Goal: Leave review/rating

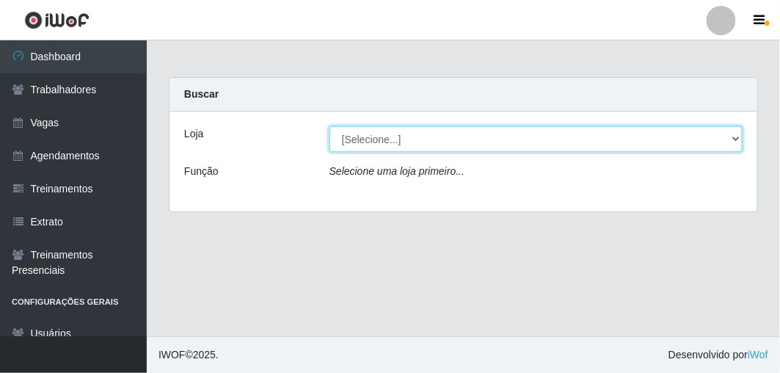
click at [473, 148] on select "[Selecione...] FrigoMaster" at bounding box center [535, 139] width 413 height 26
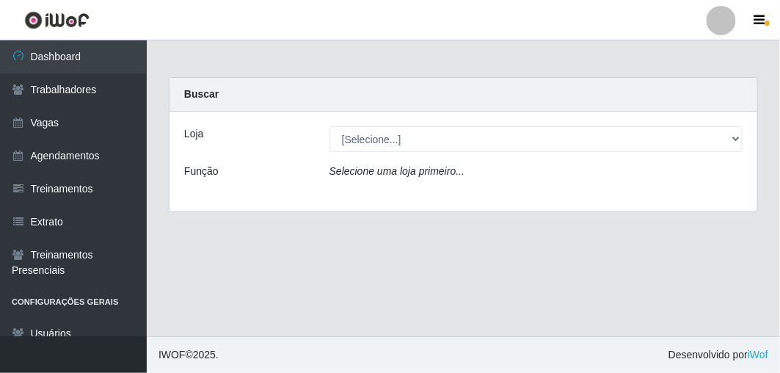
click at [437, 192] on div "Loja [Selecione...] FrigoMaster Função Selecione uma loja primeiro..." at bounding box center [464, 162] width 588 height 100
click at [449, 175] on icon "Selecione uma loja primeiro..." at bounding box center [396, 171] width 135 height 12
drag, startPoint x: 455, startPoint y: 156, endPoint x: 458, endPoint y: 143, distance: 13.5
click at [457, 145] on div "Loja [Selecione...] FrigoMaster Função Selecione uma loja primeiro..." at bounding box center [464, 162] width 588 height 100
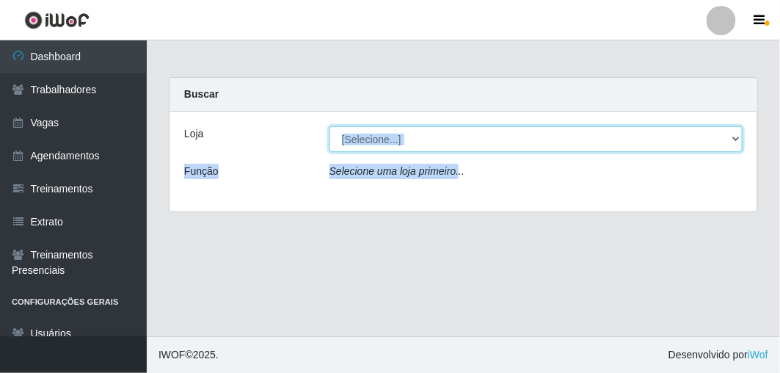
drag, startPoint x: 459, startPoint y: 138, endPoint x: 450, endPoint y: 146, distance: 11.9
click at [459, 138] on select "[Selecione...] FrigoMaster" at bounding box center [535, 139] width 413 height 26
select select "392"
click at [329, 126] on select "[Selecione...] FrigoMaster" at bounding box center [535, 139] width 413 height 26
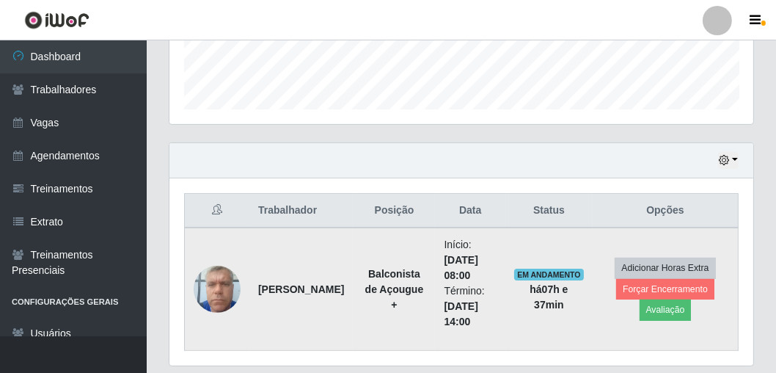
scroll to position [440, 0]
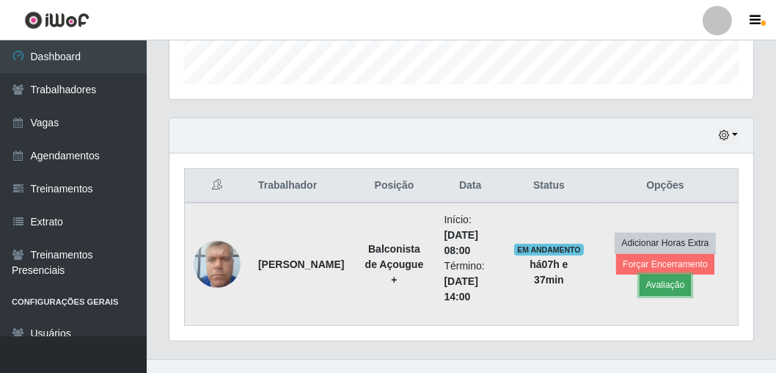
click at [663, 280] on button "Avaliação" at bounding box center [666, 284] width 52 height 21
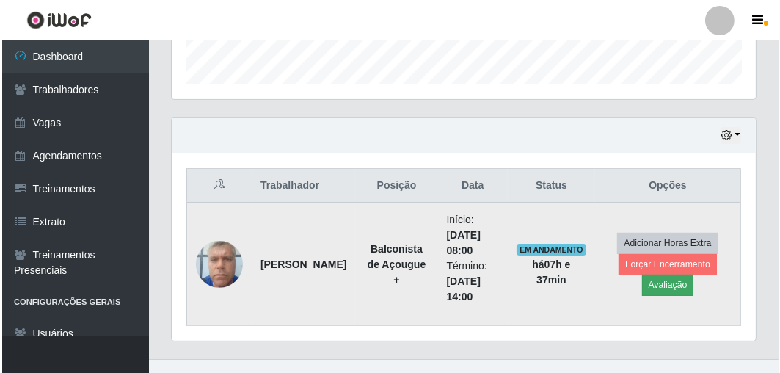
scroll to position [304, 578]
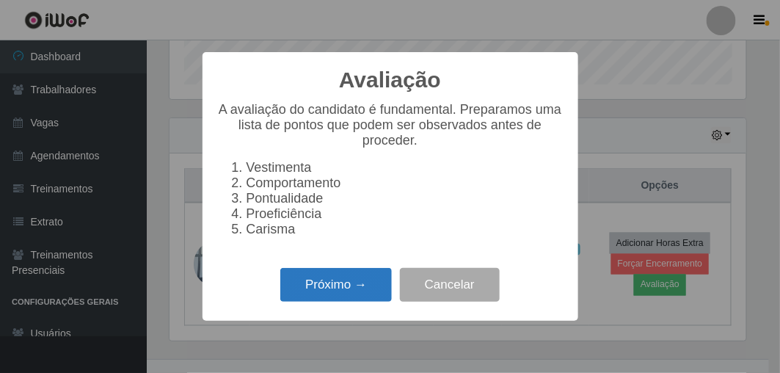
click at [367, 280] on button "Próximo →" at bounding box center [336, 285] width 112 height 34
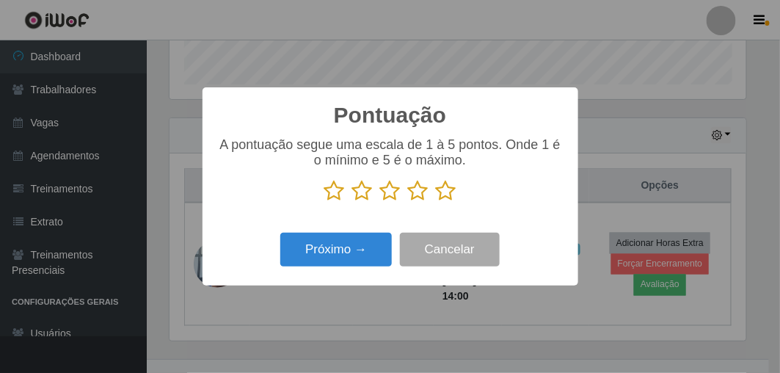
click at [444, 192] on icon at bounding box center [446, 191] width 21 height 22
click at [436, 202] on input "radio" at bounding box center [436, 202] width 0 height 0
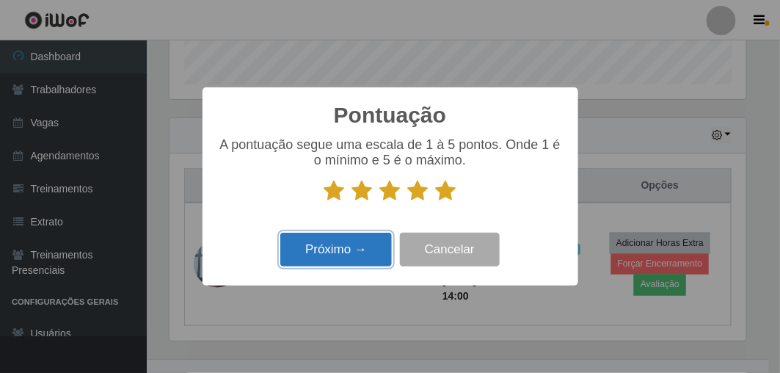
click at [360, 253] on button "Próximo →" at bounding box center [336, 250] width 112 height 34
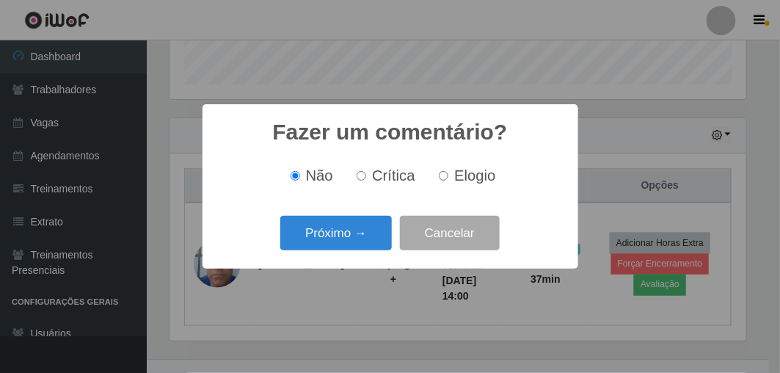
click at [445, 180] on input "Elogio" at bounding box center [444, 176] width 10 height 10
radio input "true"
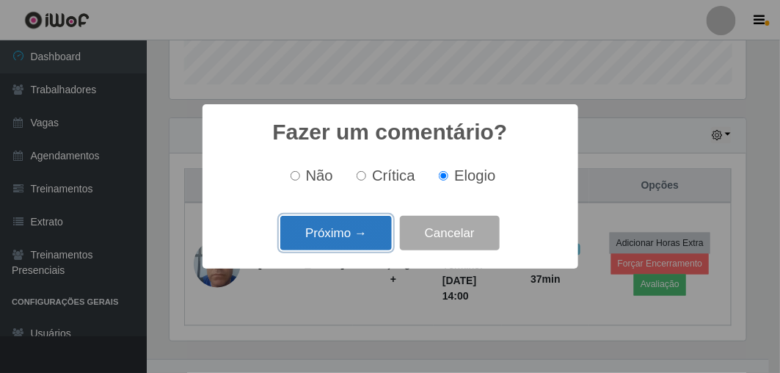
click at [368, 228] on button "Próximo →" at bounding box center [336, 233] width 112 height 34
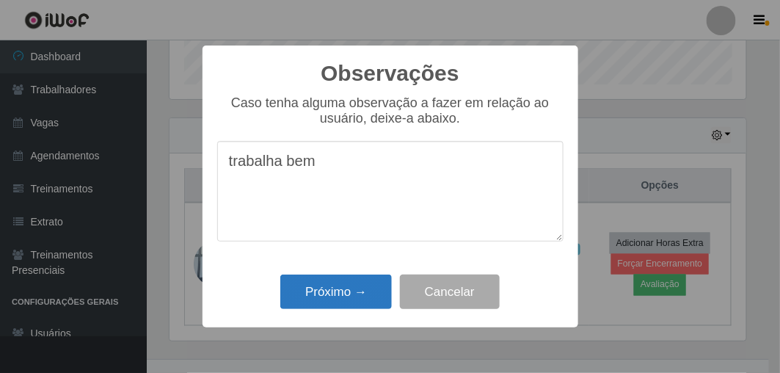
type textarea "trabalha bem"
click at [324, 295] on button "Próximo →" at bounding box center [336, 291] width 112 height 34
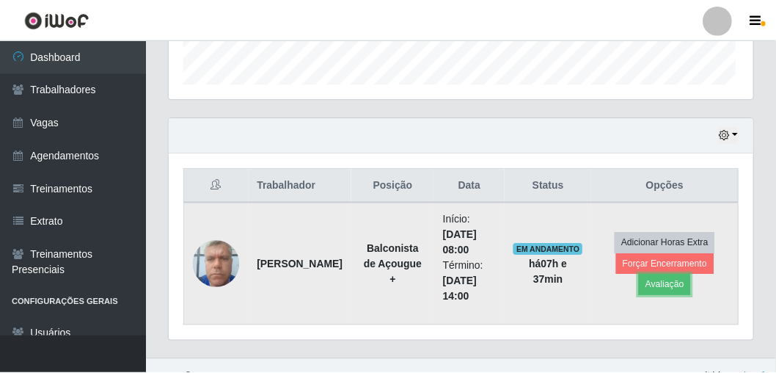
scroll to position [304, 584]
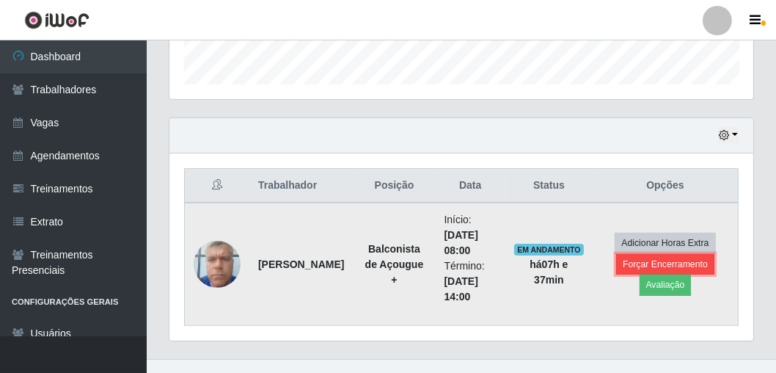
click at [623, 267] on button "Forçar Encerramento" at bounding box center [665, 264] width 98 height 21
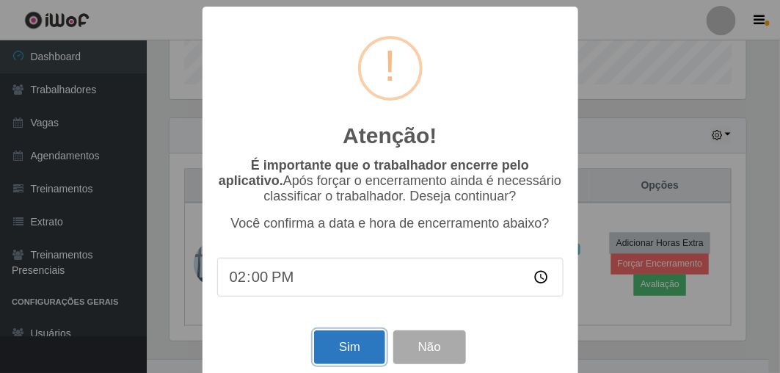
click at [343, 340] on button "Sim" at bounding box center [349, 347] width 71 height 34
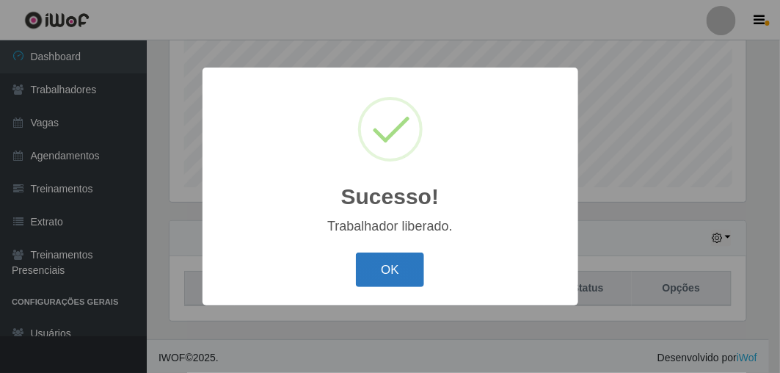
click at [379, 277] on button "OK" at bounding box center [390, 269] width 68 height 34
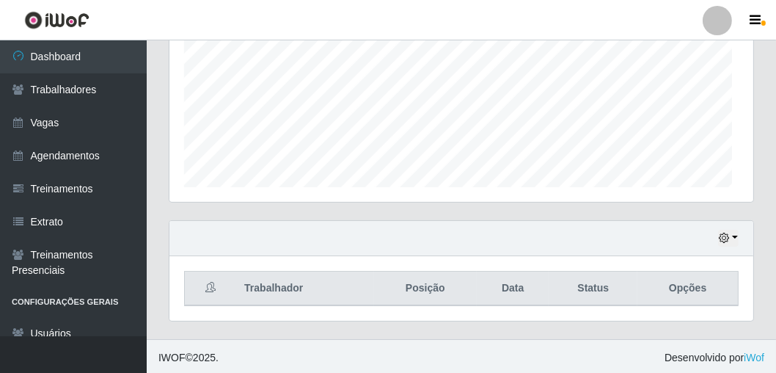
scroll to position [304, 584]
click at [731, 234] on button "button" at bounding box center [728, 238] width 21 height 17
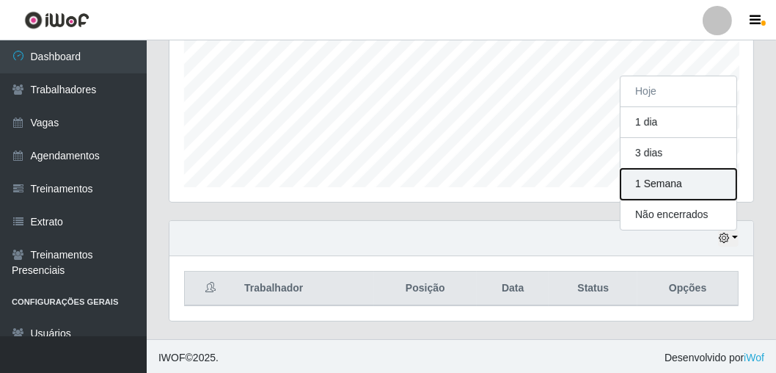
click at [681, 175] on button "1 Semana" at bounding box center [679, 184] width 116 height 31
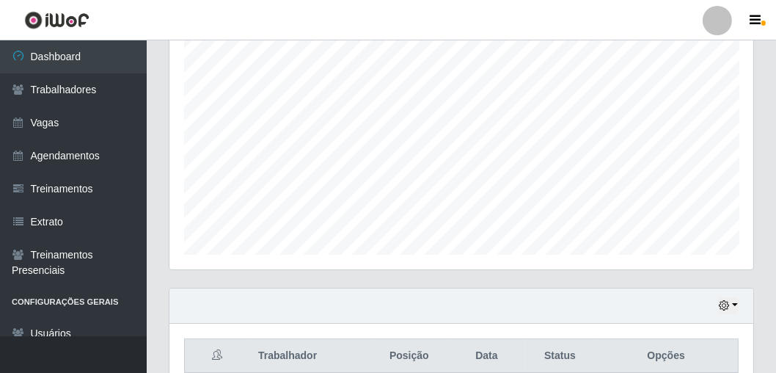
scroll to position [69, 0]
